Goal: Task Accomplishment & Management: Manage account settings

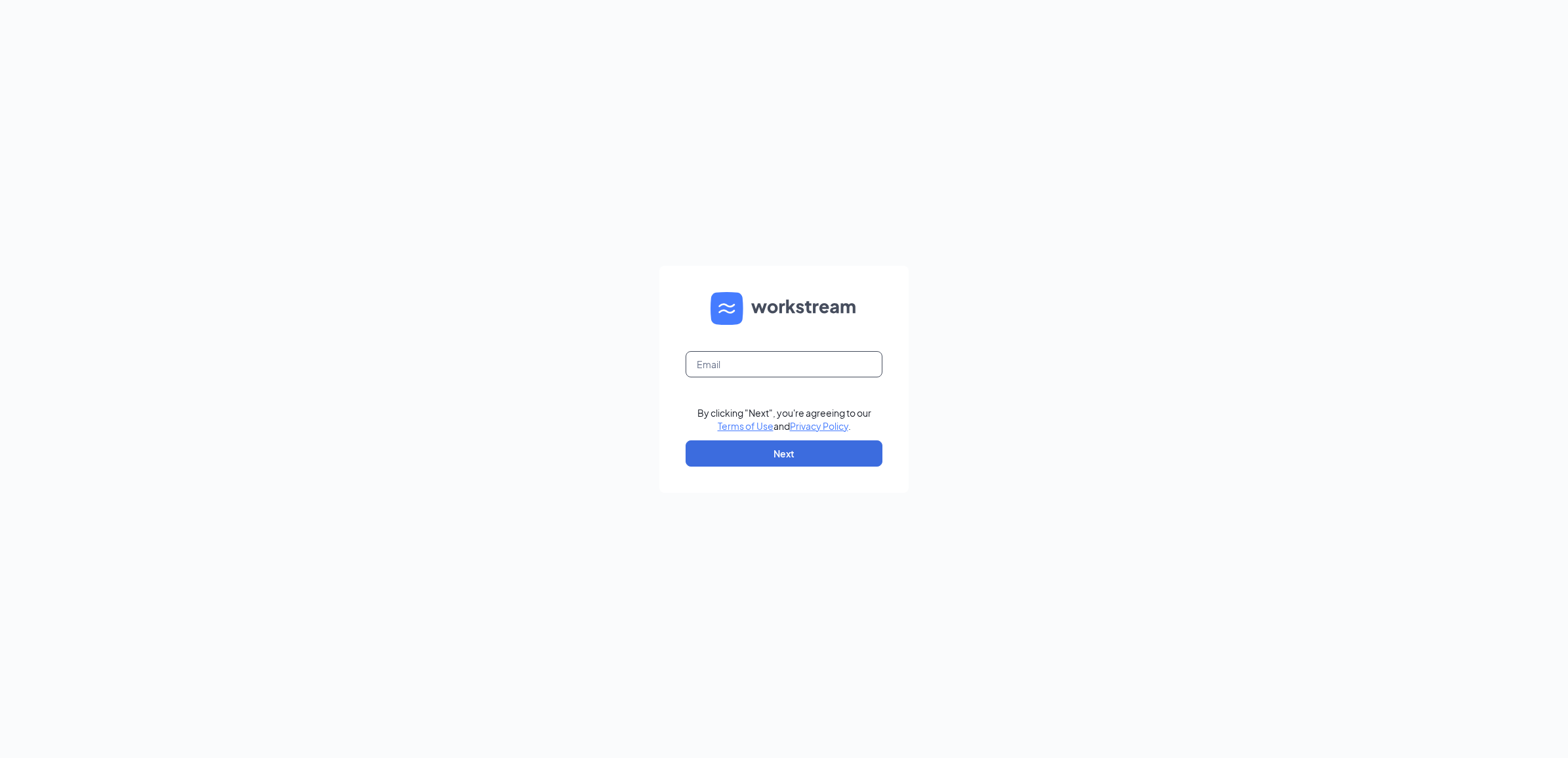
click at [733, 366] on input "text" at bounding box center [784, 364] width 197 height 26
type input "awalden@srpihop.com"
click at [746, 458] on button "Next" at bounding box center [784, 453] width 197 height 26
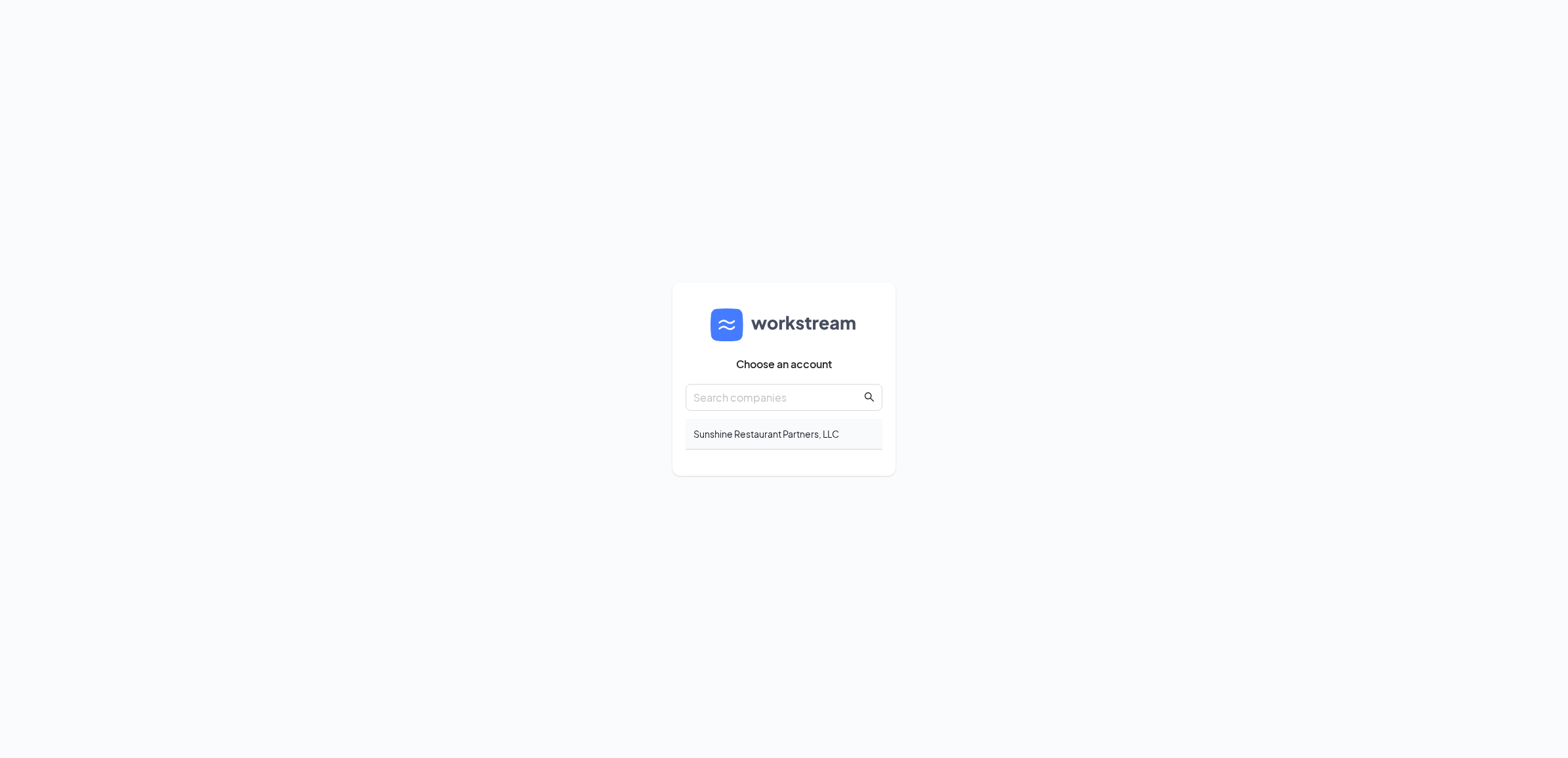
click at [723, 432] on div "Sunshine Restaurant Partners, LLC" at bounding box center [784, 434] width 197 height 31
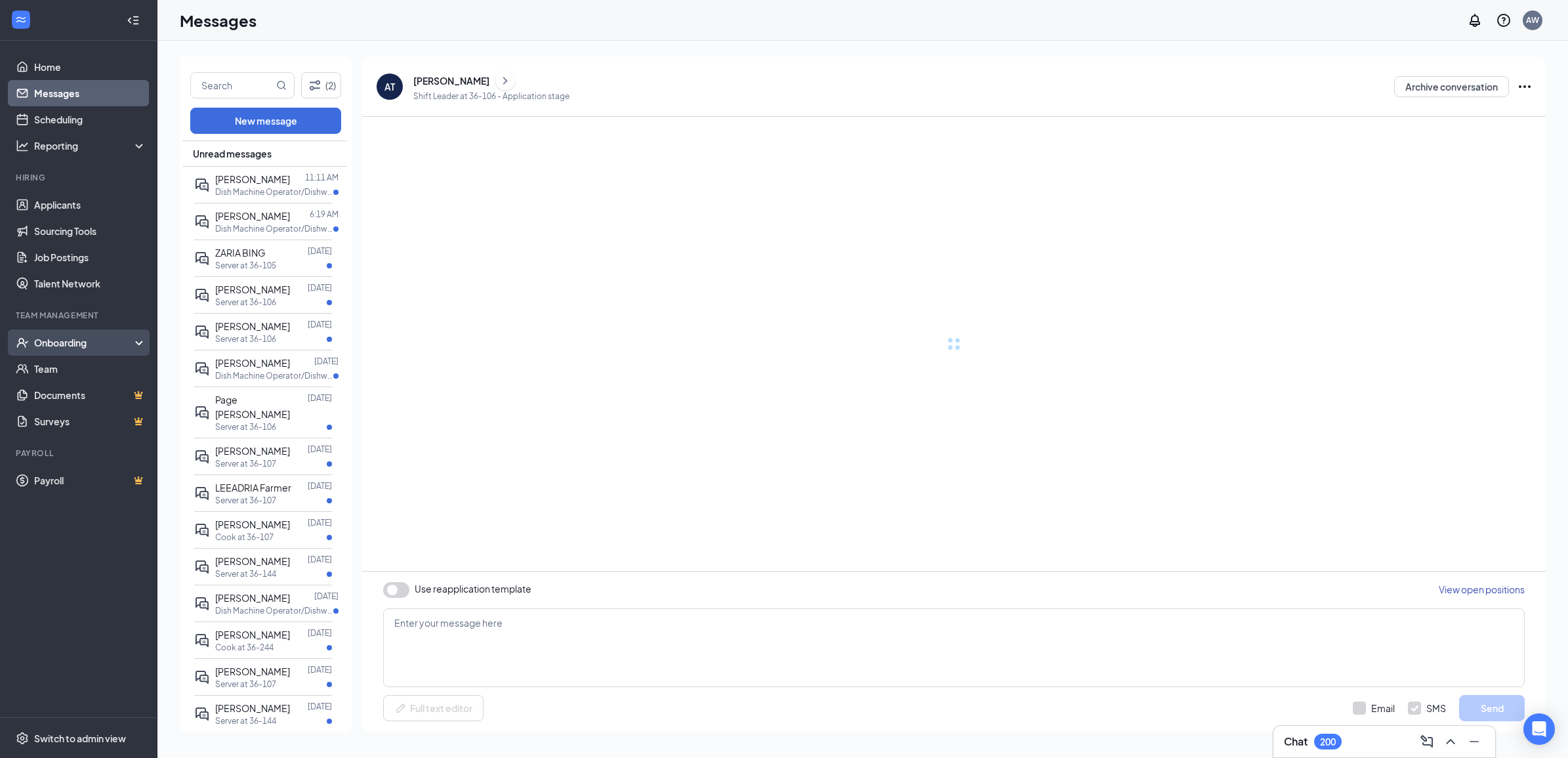
click at [135, 347] on div "Onboarding" at bounding box center [79, 343] width 158 height 26
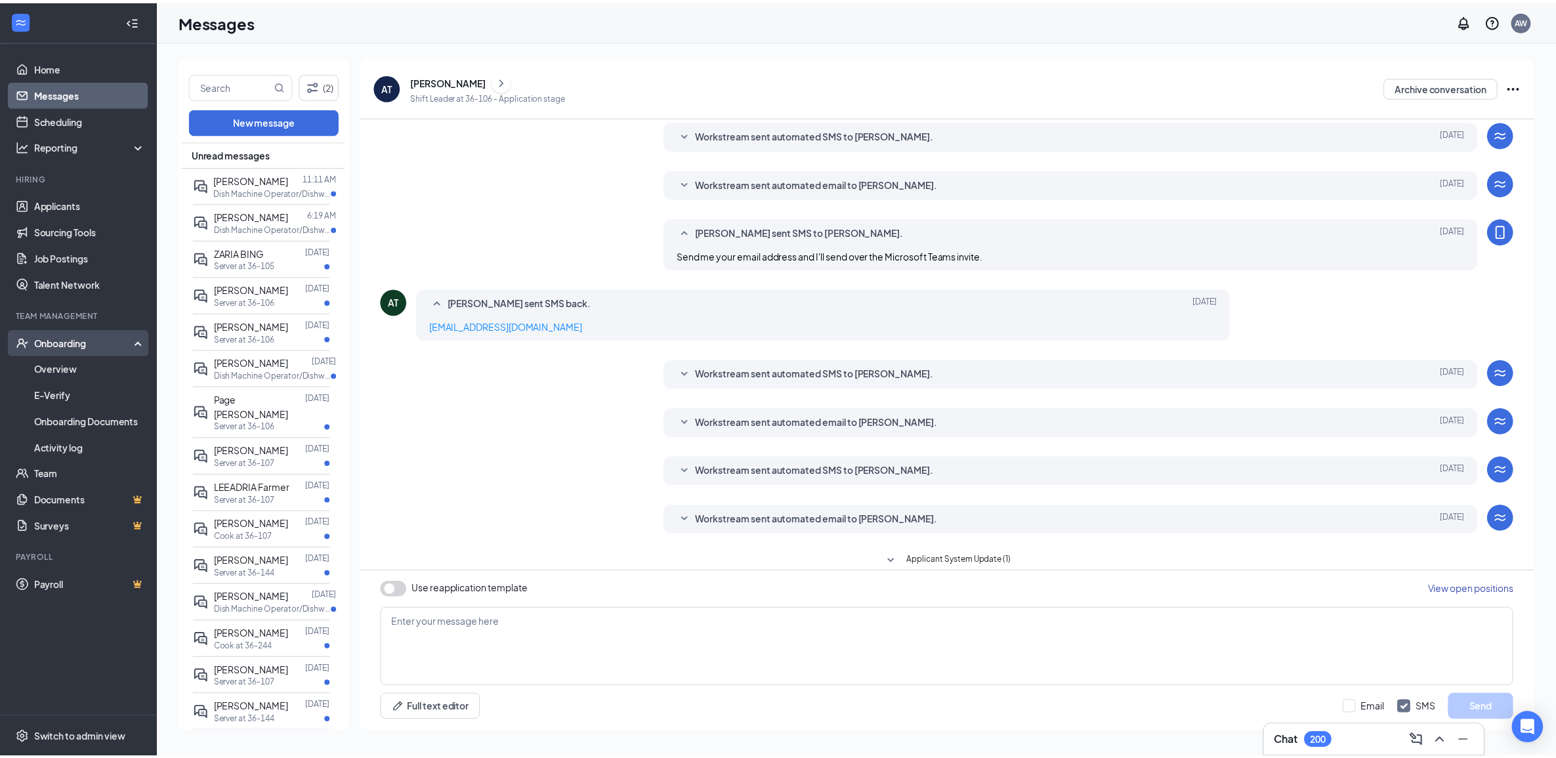
scroll to position [97, 0]
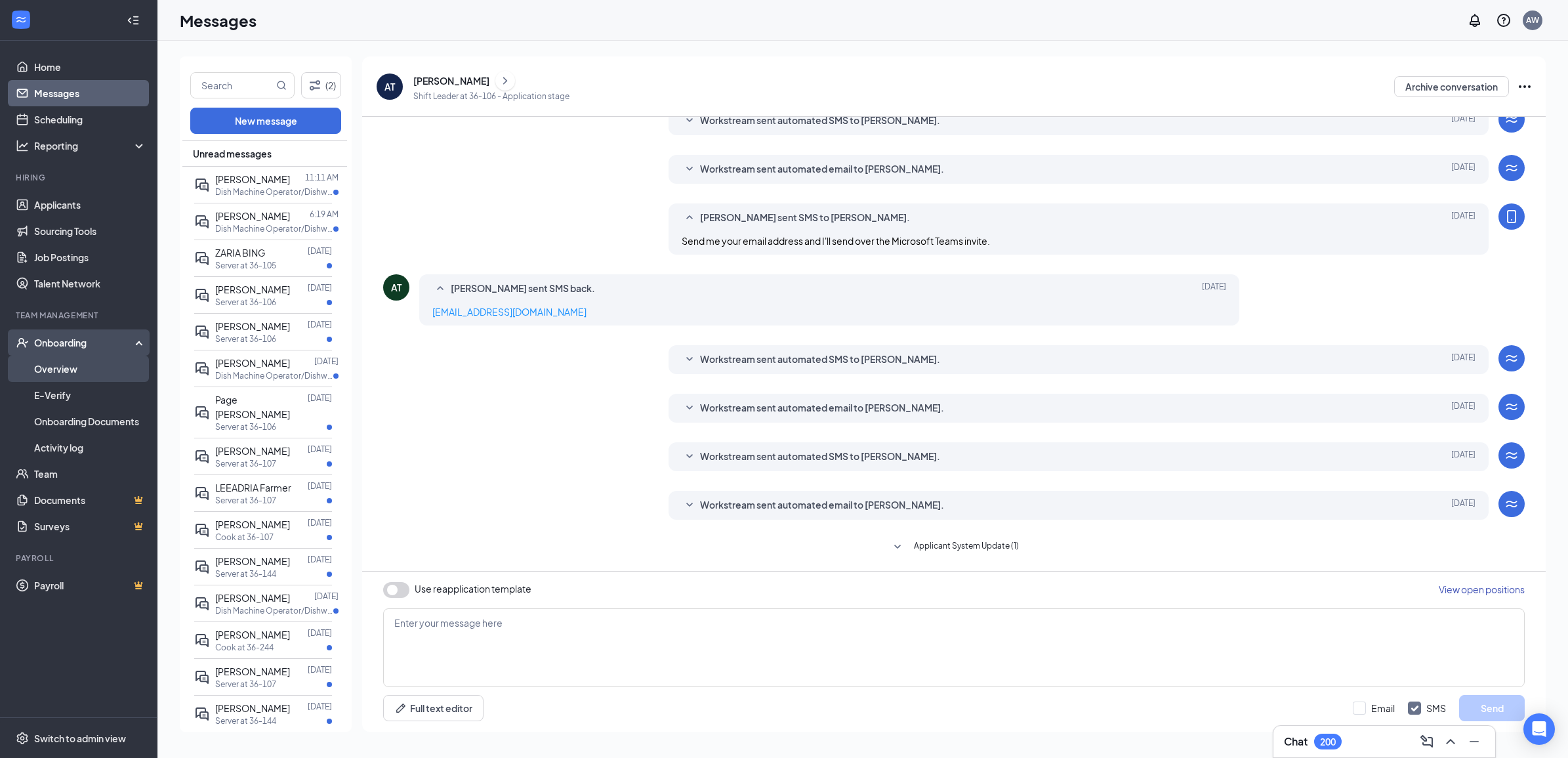
click at [54, 372] on link "Overview" at bounding box center [90, 369] width 112 height 26
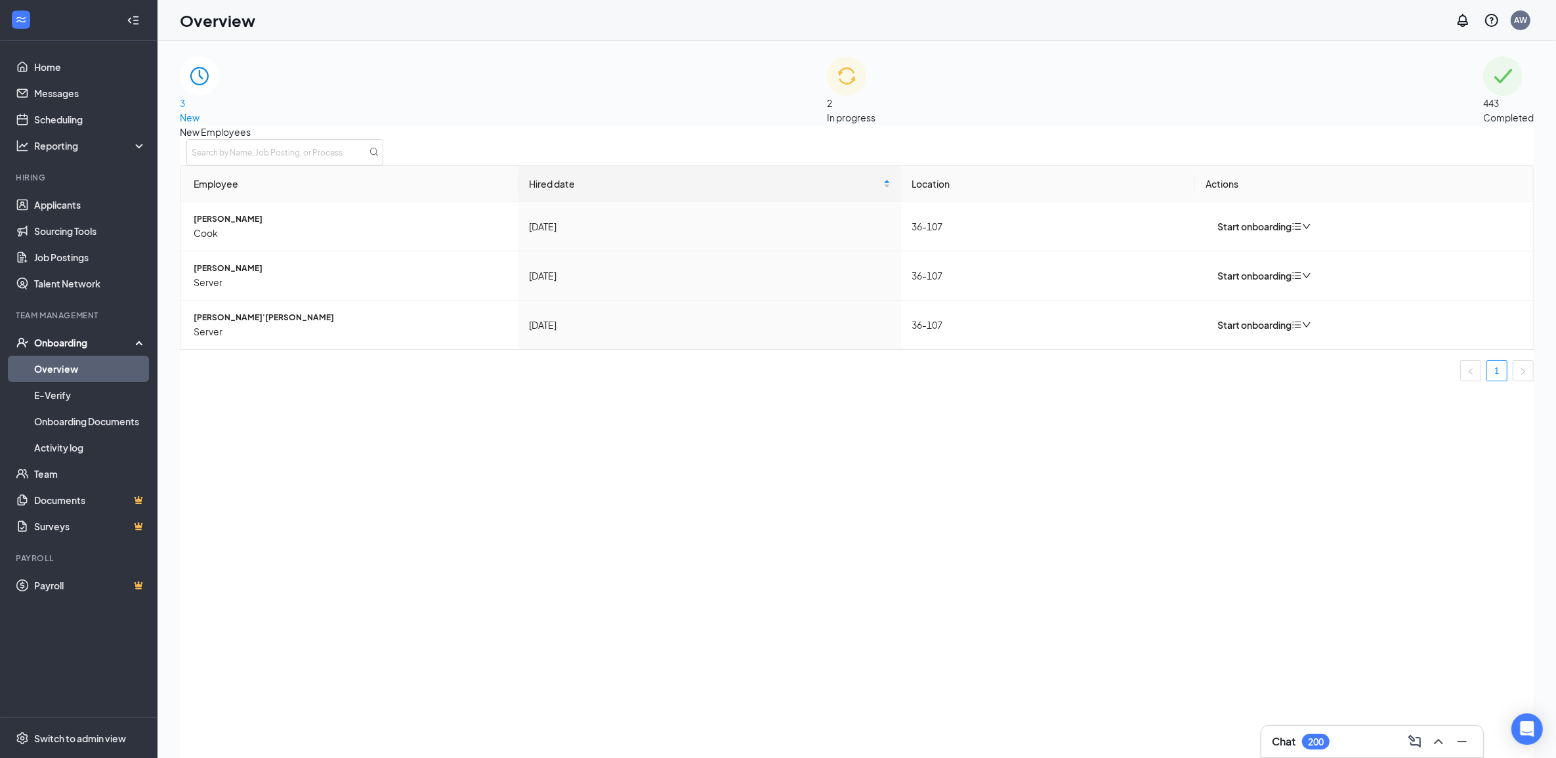
click at [1483, 84] on div "443 Completed" at bounding box center [1508, 90] width 51 height 68
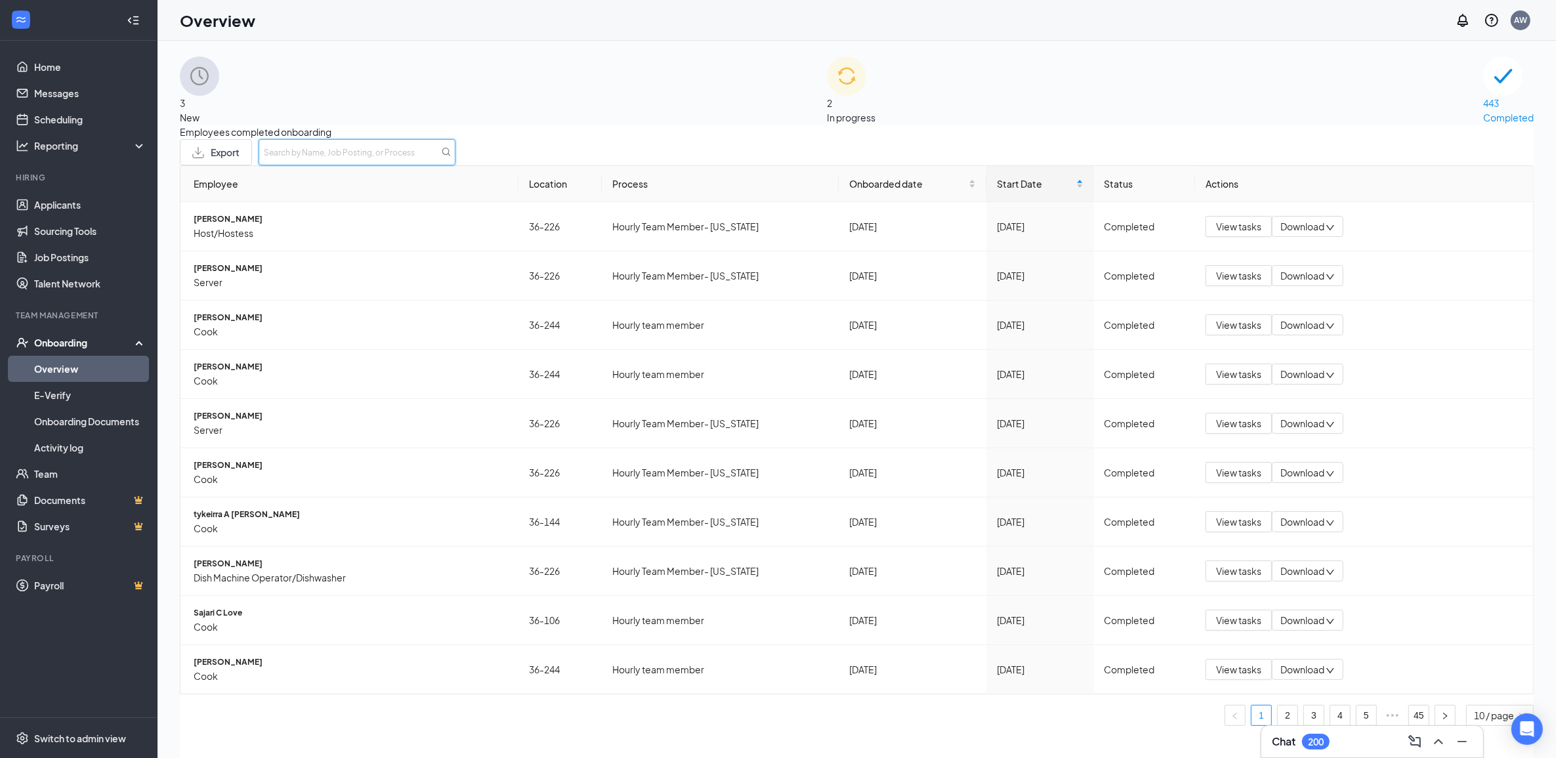
click at [456, 165] on input "text" at bounding box center [357, 152] width 197 height 26
type input "o"
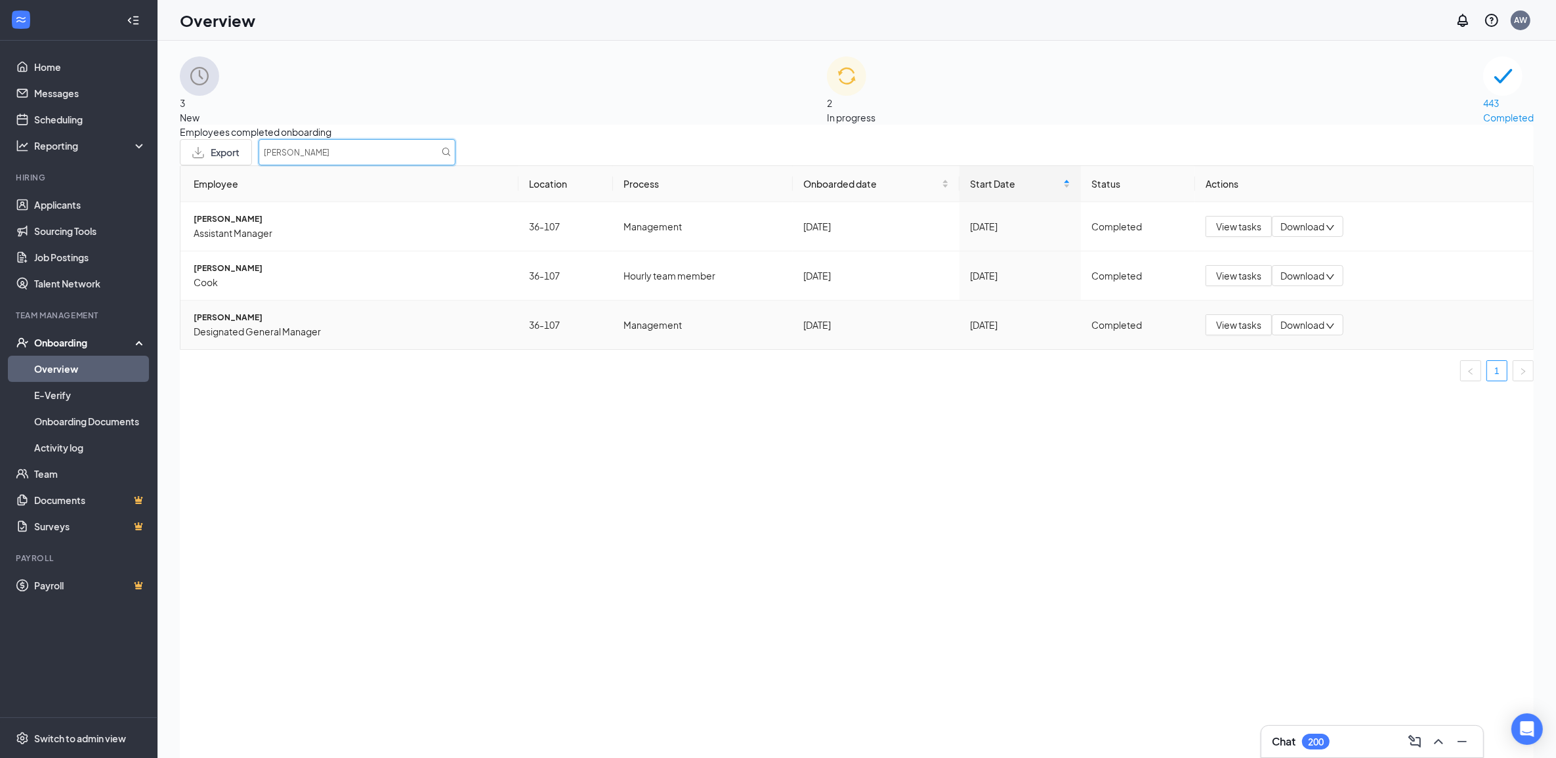
type input "rosario"
click at [1302, 332] on span "Download" at bounding box center [1303, 325] width 44 height 14
click at [238, 324] on span "ANTHONY ROSARIO" at bounding box center [351, 317] width 314 height 13
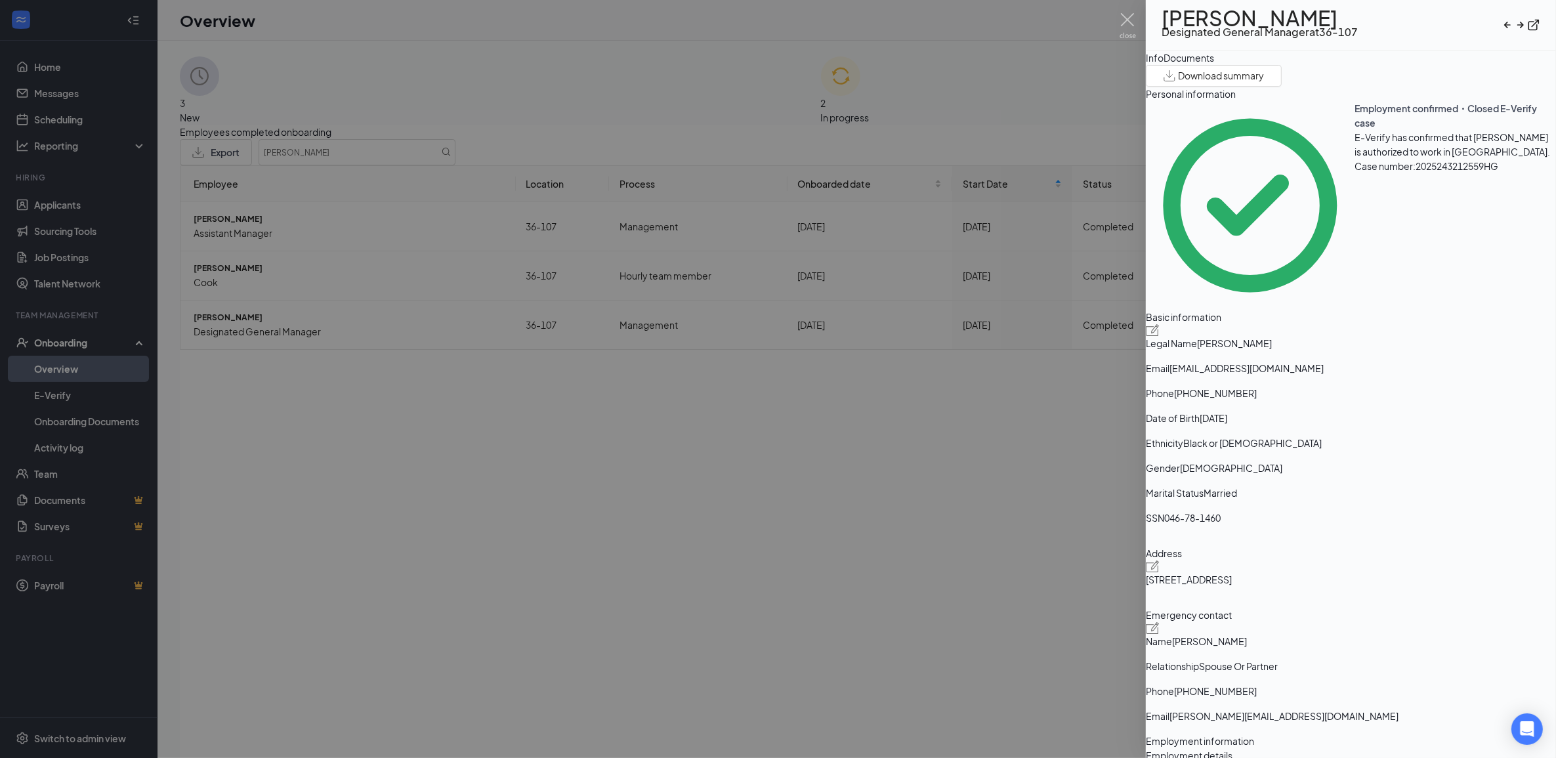
click at [1214, 65] on div "Documents" at bounding box center [1189, 58] width 51 height 14
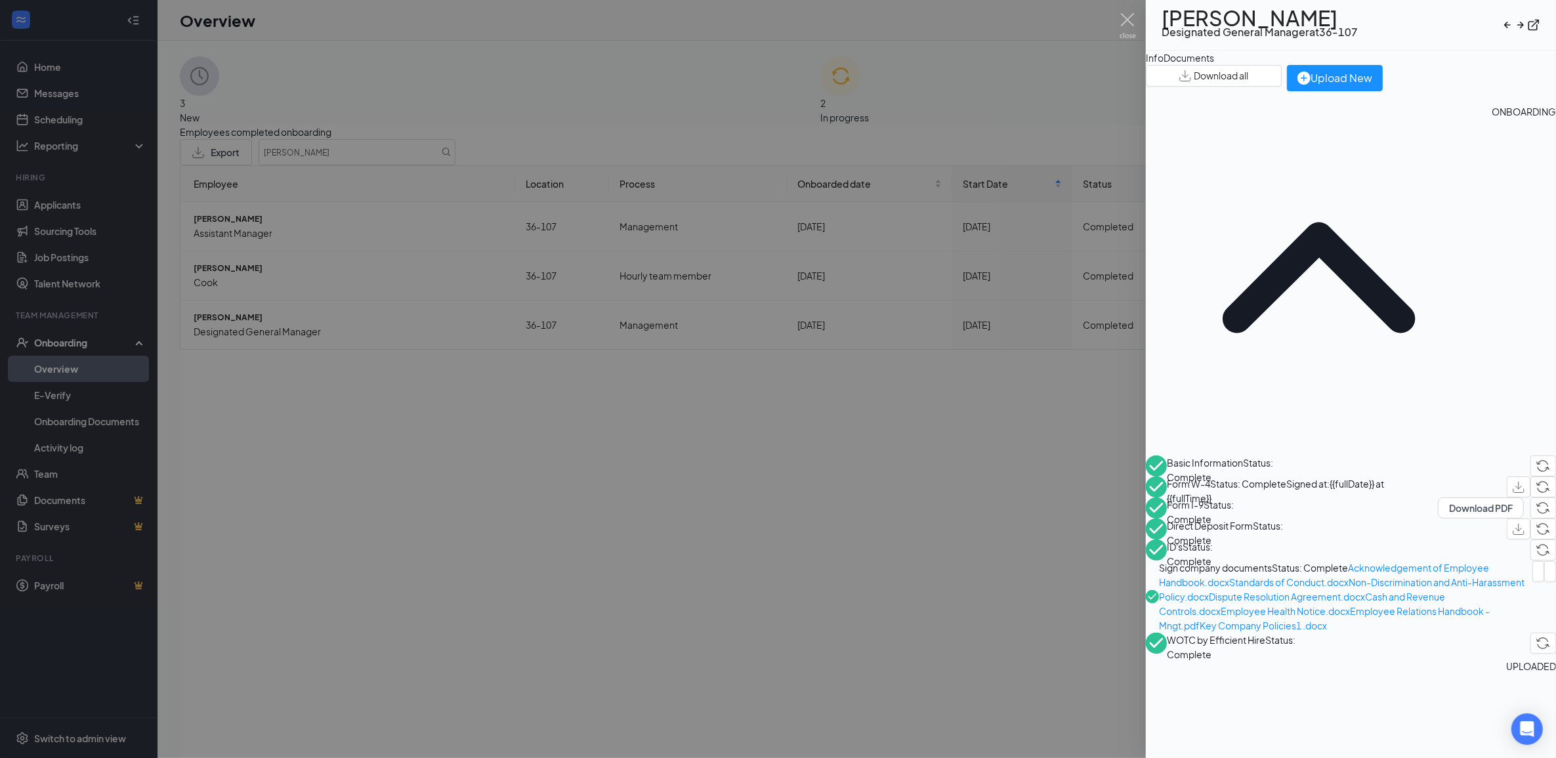
click at [1183, 541] on span "ID's" at bounding box center [1175, 547] width 16 height 12
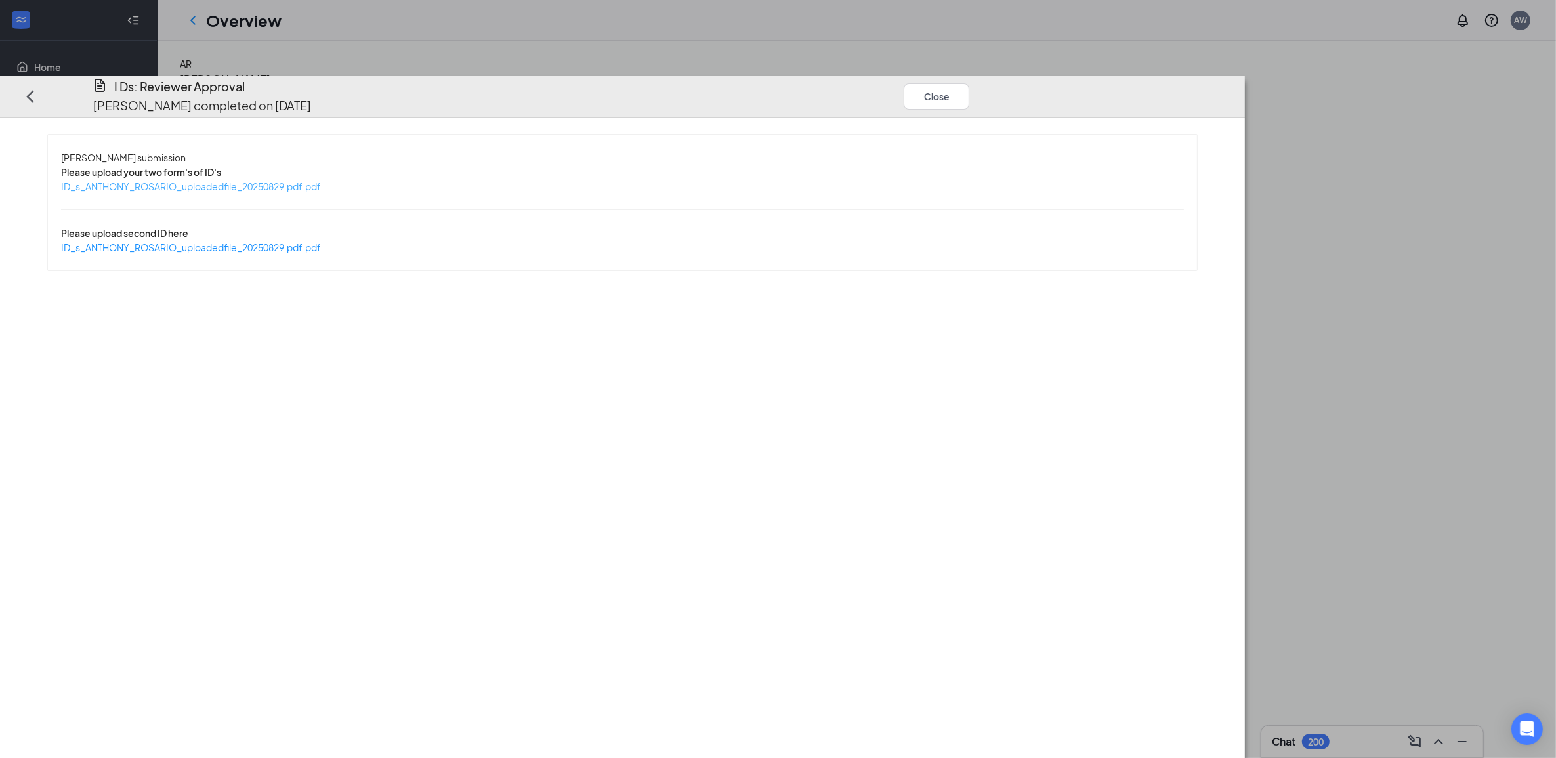
click at [321, 181] on span "ID_s_ANTHONY_ROSARIO_uploadedfile_20250829.pdf.pdf" at bounding box center [191, 187] width 260 height 12
